Goal: Transaction & Acquisition: Purchase product/service

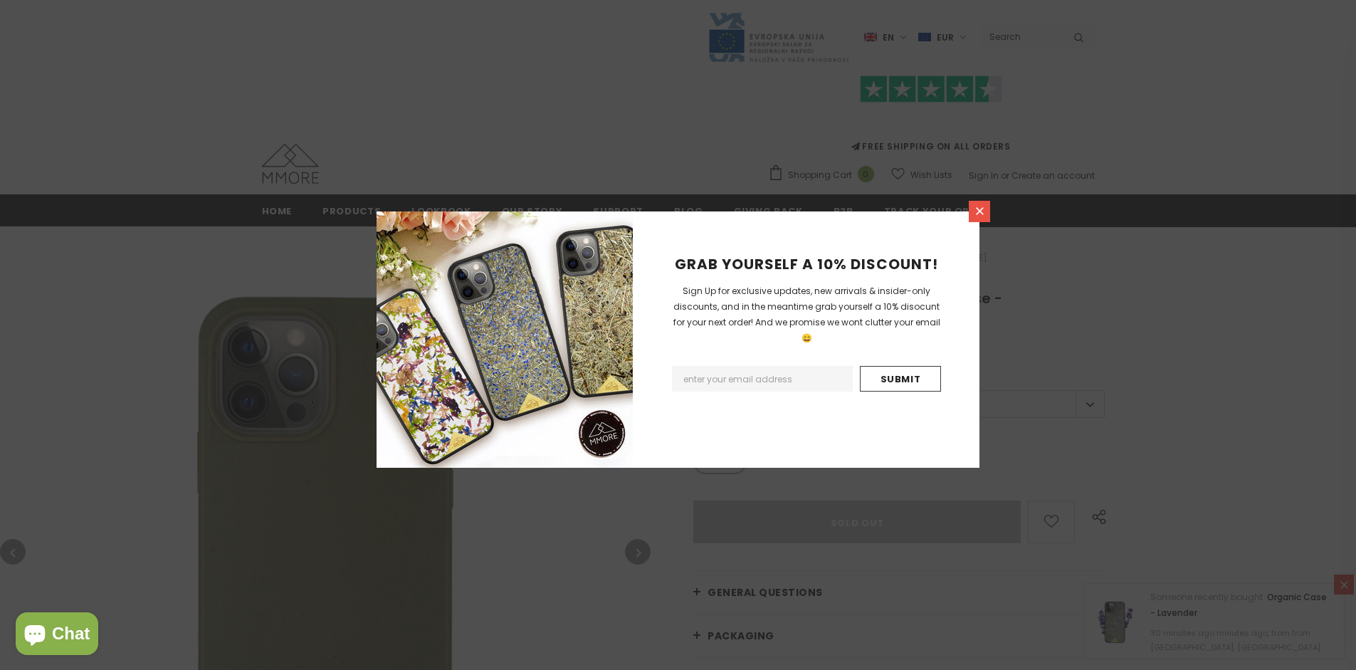
click at [980, 211] on icon at bounding box center [980, 211] width 8 height 8
